Goal: Information Seeking & Learning: Find specific fact

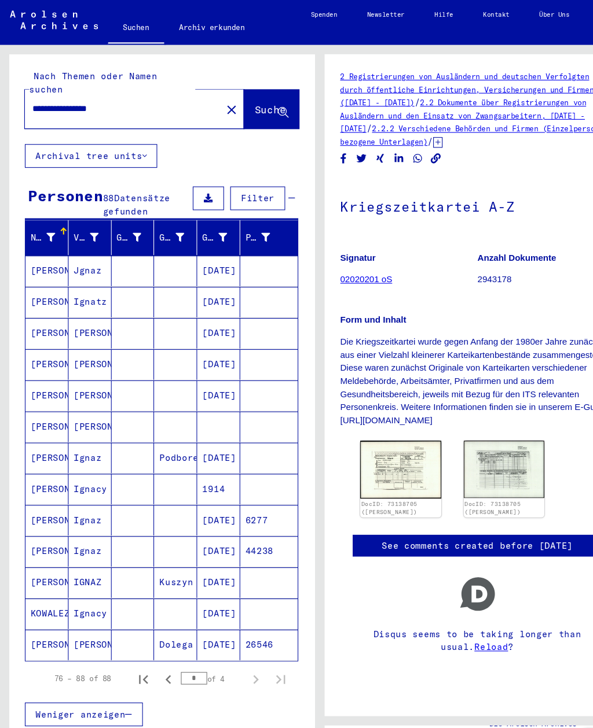
click at [208, 95] on mat-icon "close" at bounding box center [215, 102] width 14 height 14
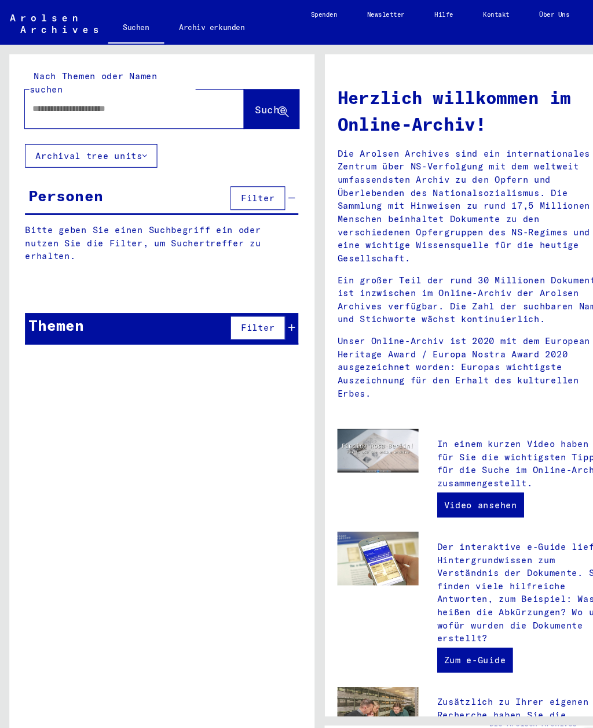
click at [134, 95] on input "text" at bounding box center [110, 101] width 161 height 12
type input "**********"
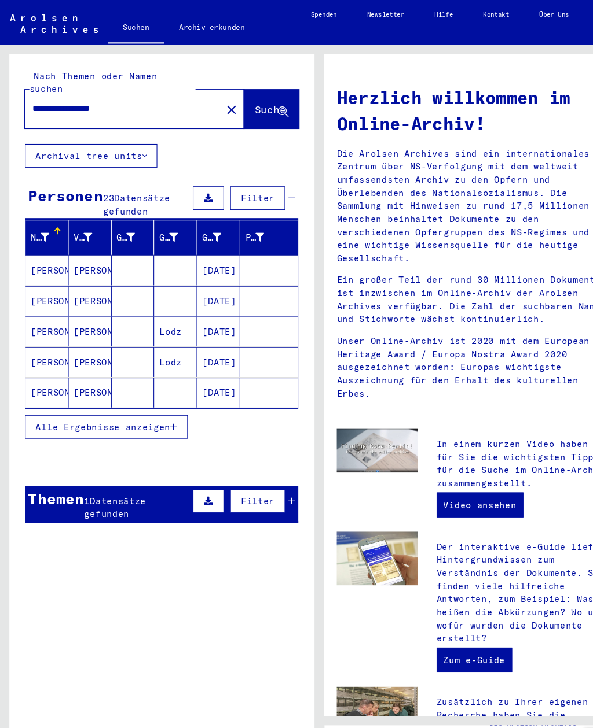
click at [61, 391] on span "Alle Ergebnisse anzeigen" at bounding box center [95, 396] width 125 height 10
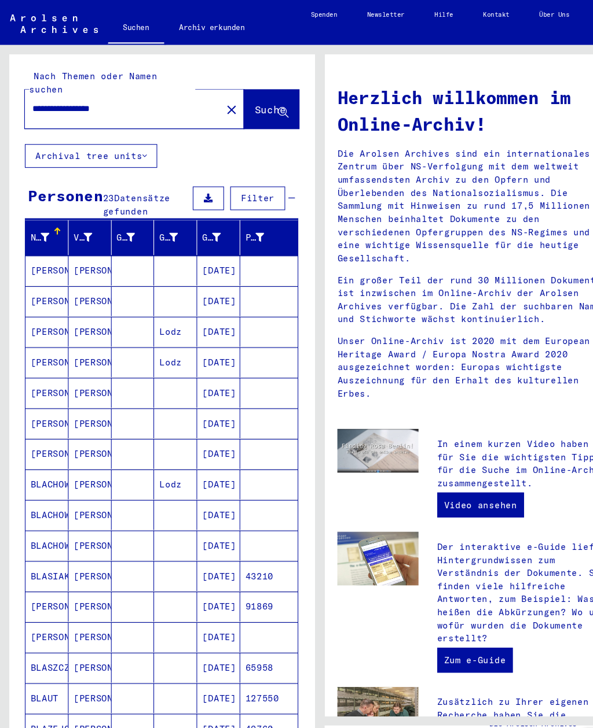
click at [40, 241] on mat-cell "[PERSON_NAME]" at bounding box center [44, 251] width 40 height 28
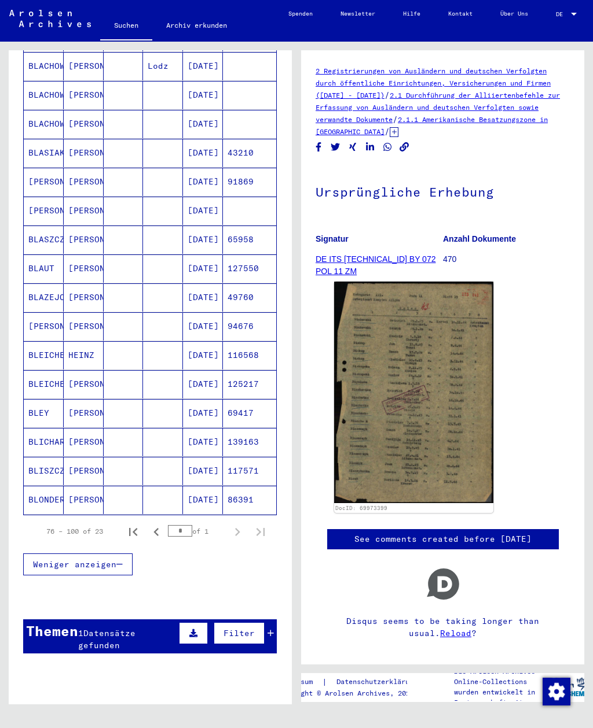
scroll to position [387, 0]
click at [127, 629] on div "1 Datensätze gefunden" at bounding box center [127, 640] width 98 height 24
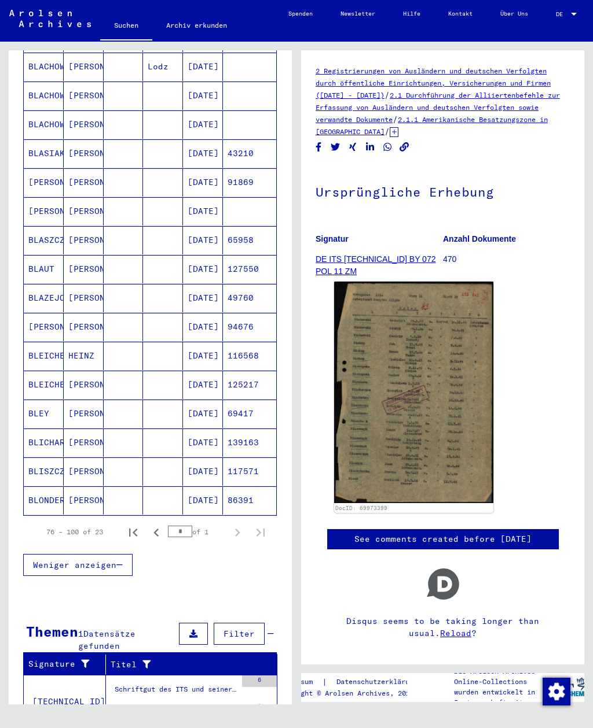
click at [185, 702] on div "Such- und Bescheinigungsvorgang Nr. 879.371 für [PERSON_NAME]" at bounding box center [176, 708] width 122 height 12
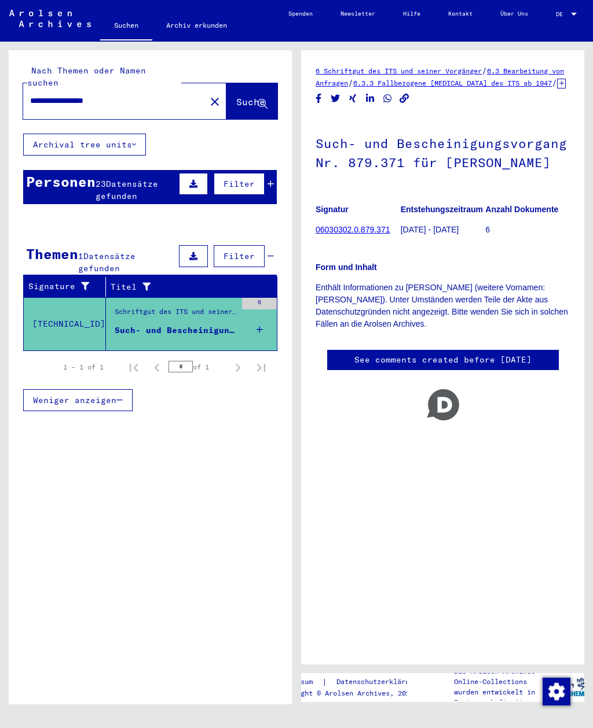
click at [113, 179] on span "Datensätze gefunden" at bounding box center [126, 190] width 62 height 23
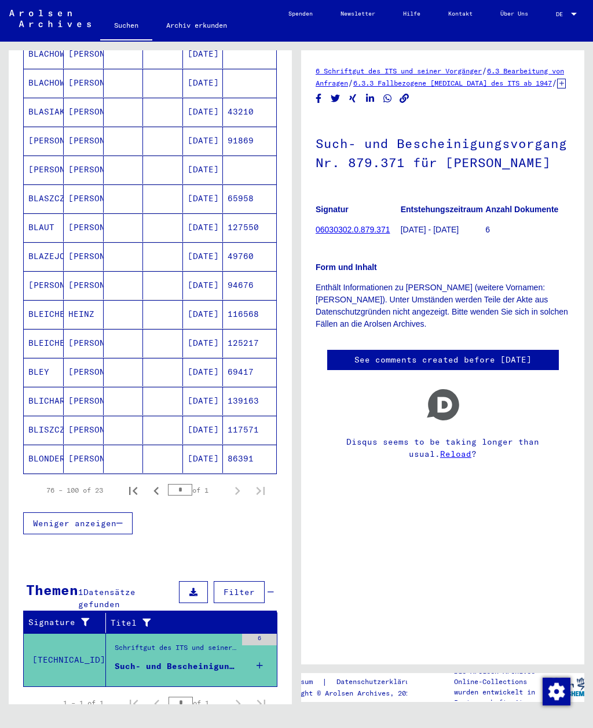
click at [33, 451] on mat-cell "BLONDER" at bounding box center [44, 459] width 40 height 28
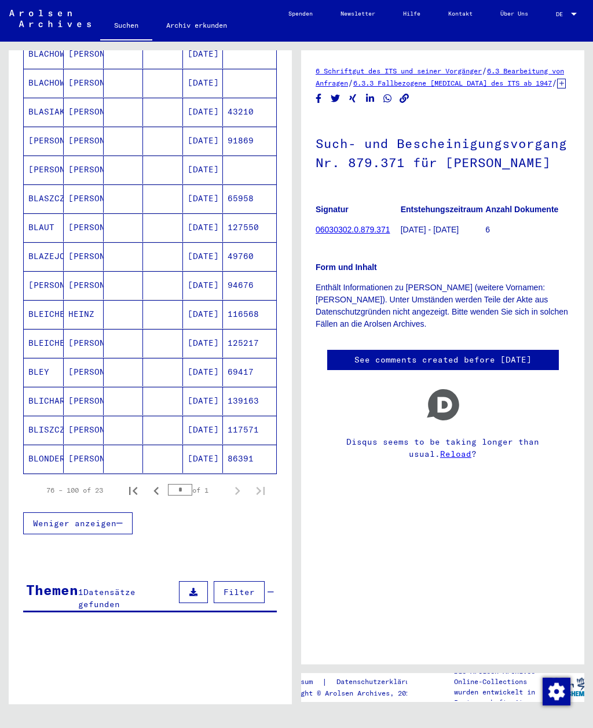
scroll to position [420, 0]
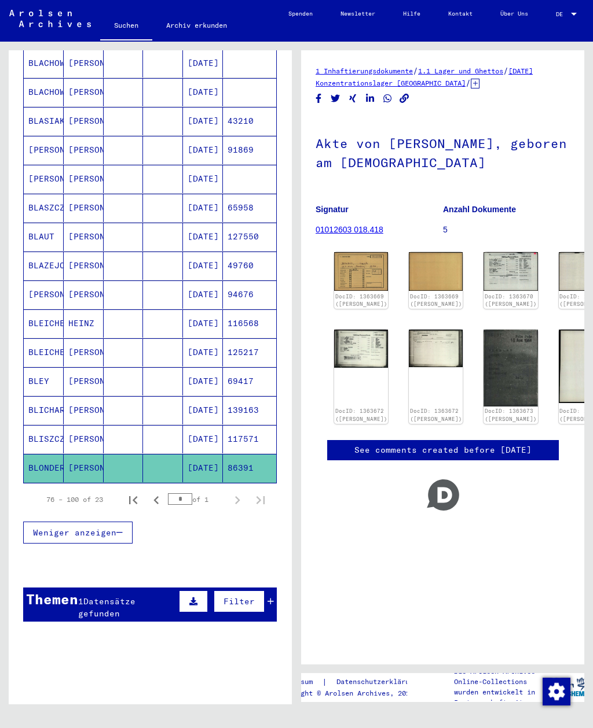
click at [352, 293] on link "DocID: 1363669 ([PERSON_NAME])" at bounding box center [361, 300] width 52 height 14
click at [351, 271] on img at bounding box center [361, 271] width 54 height 38
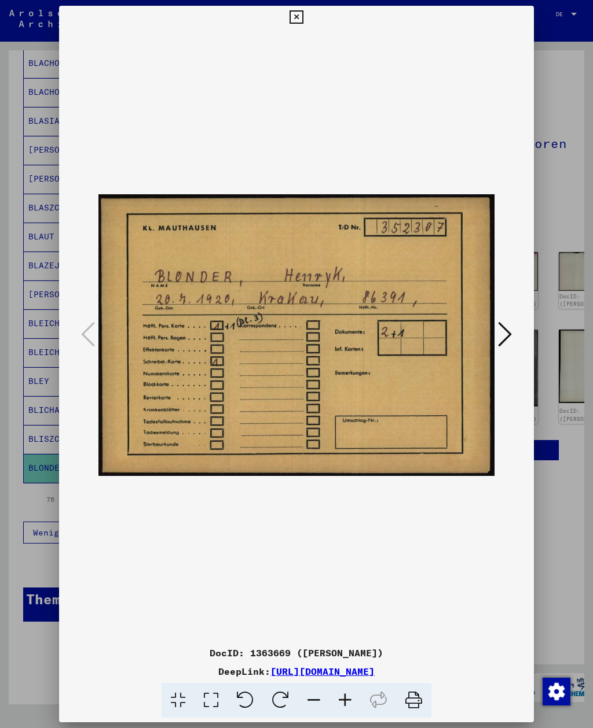
click at [303, 15] on icon at bounding box center [295, 17] width 13 height 14
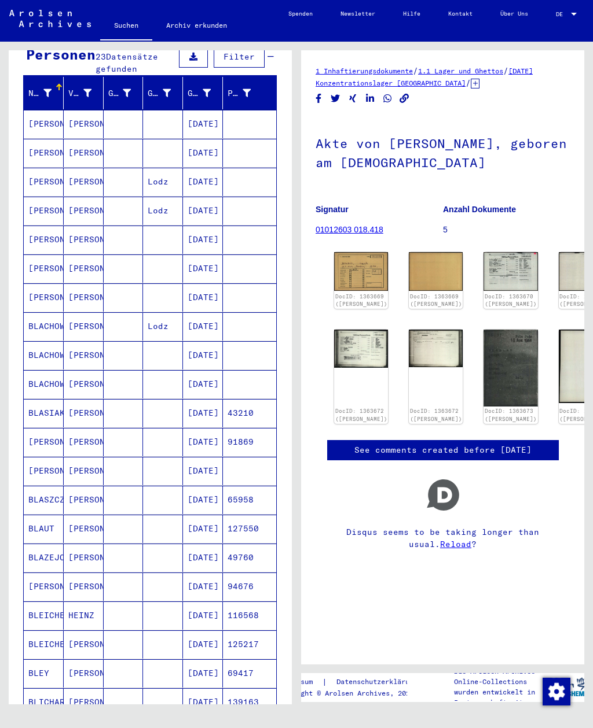
scroll to position [127, 0]
click at [33, 373] on mat-cell "BLACHOWITZ" at bounding box center [44, 385] width 40 height 28
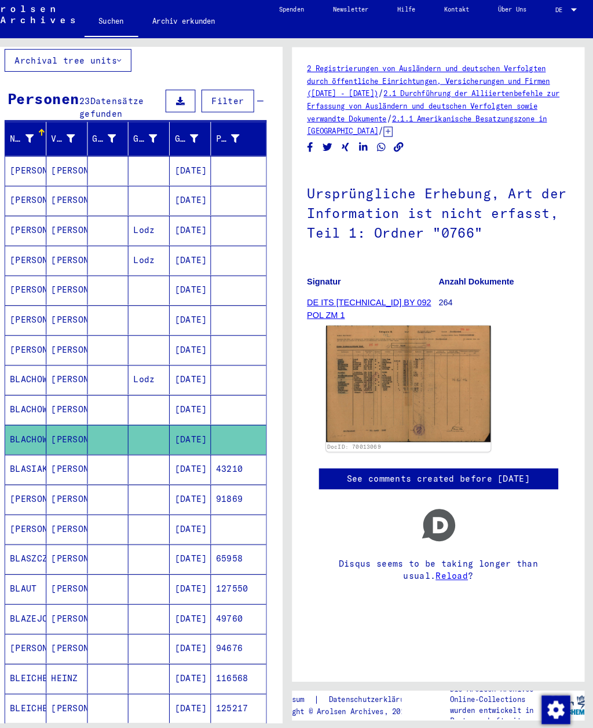
scroll to position [81, 0]
click at [25, 301] on mat-cell "[PERSON_NAME]" at bounding box center [44, 315] width 40 height 28
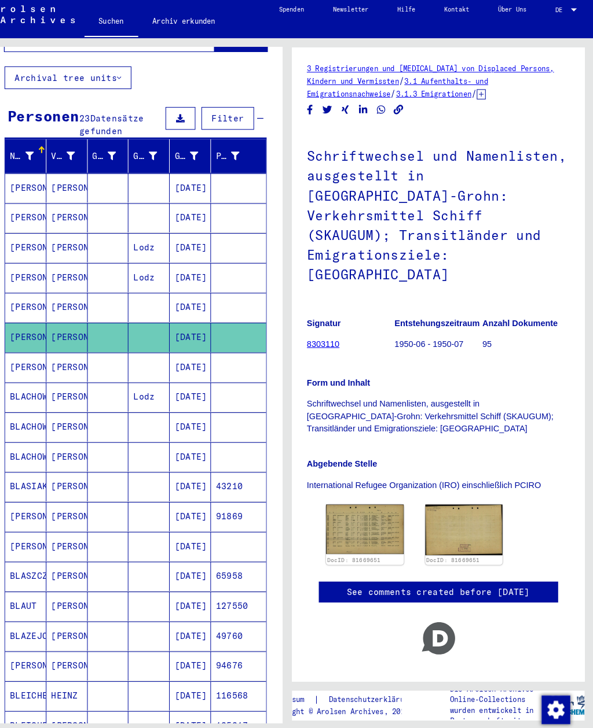
scroll to position [64, 0]
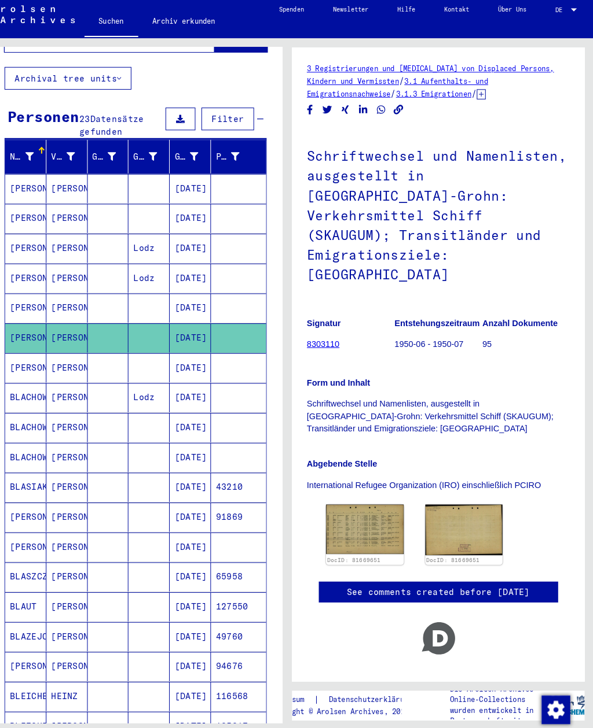
click at [31, 289] on mat-cell "[PERSON_NAME]" at bounding box center [44, 303] width 40 height 28
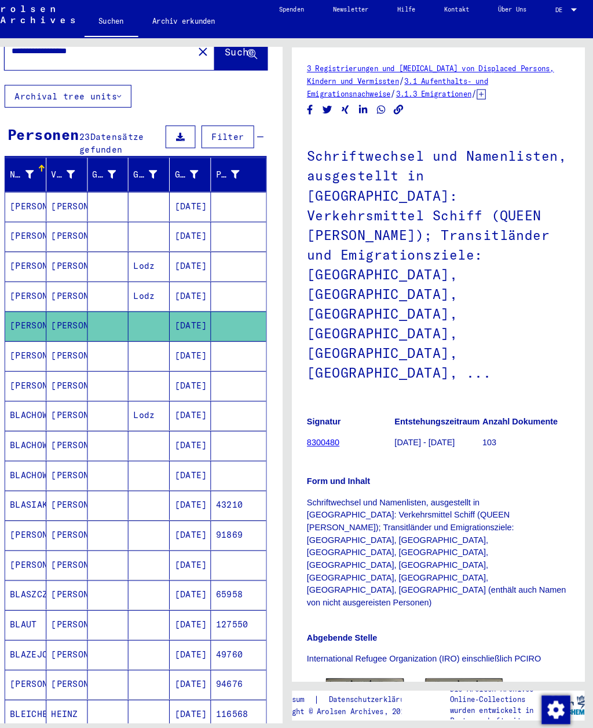
scroll to position [29, 0]
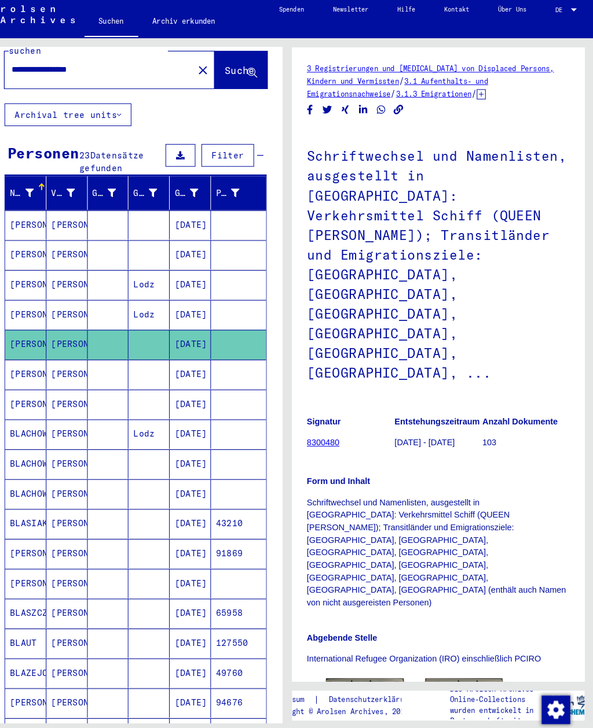
click at [32, 295] on mat-cell "[PERSON_NAME]" at bounding box center [44, 309] width 40 height 28
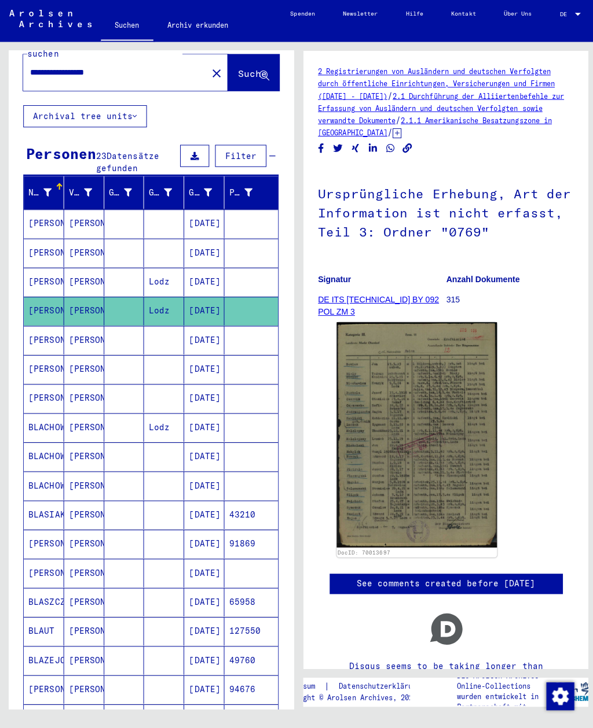
click at [37, 269] on mat-cell "[PERSON_NAME]" at bounding box center [44, 280] width 40 height 28
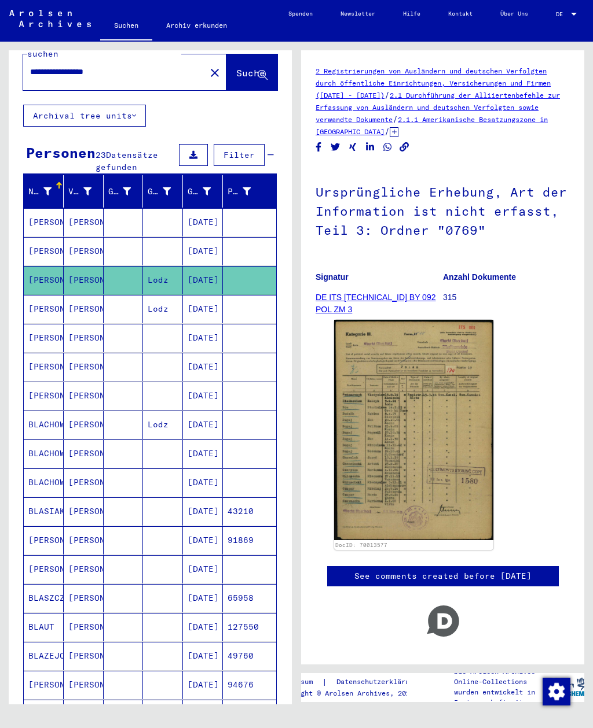
click at [42, 240] on mat-cell "[PERSON_NAME]" at bounding box center [44, 251] width 40 height 28
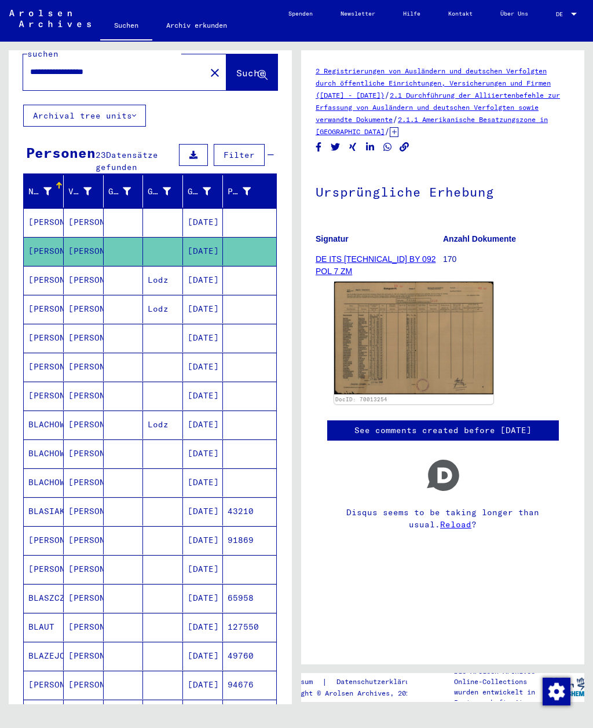
click at [47, 271] on mat-cell "[PERSON_NAME]" at bounding box center [44, 280] width 40 height 28
